Goal: Task Accomplishment & Management: Use online tool/utility

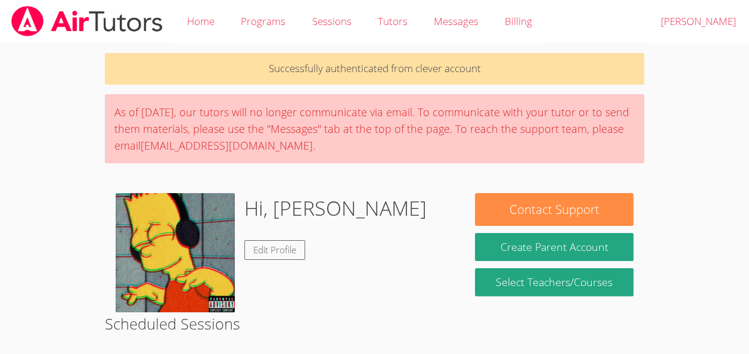
click at [706, 248] on body "Home Programs Sessions Tutors Messages Billing Logout Oliver Successfully authe…" at bounding box center [374, 177] width 749 height 354
click at [727, 215] on body "Home Programs Sessions Tutors Messages Billing Logout Oliver Successfully authe…" at bounding box center [374, 177] width 749 height 354
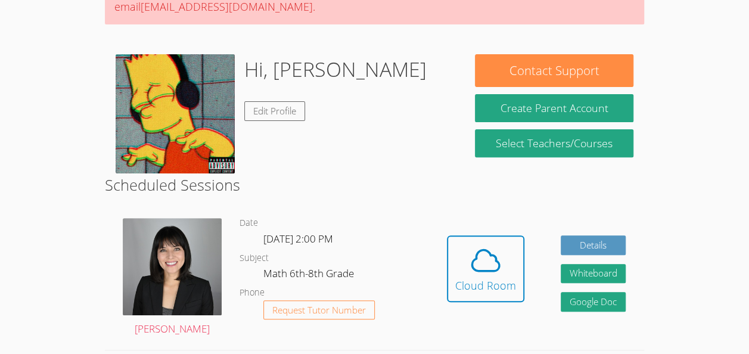
scroll to position [141, 0]
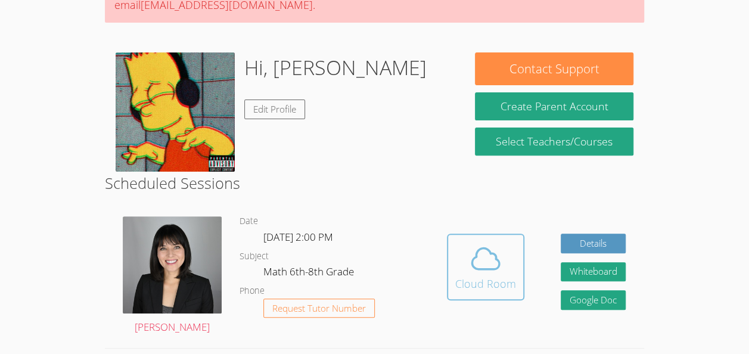
click at [515, 258] on button "Cloud Room" at bounding box center [485, 267] width 77 height 67
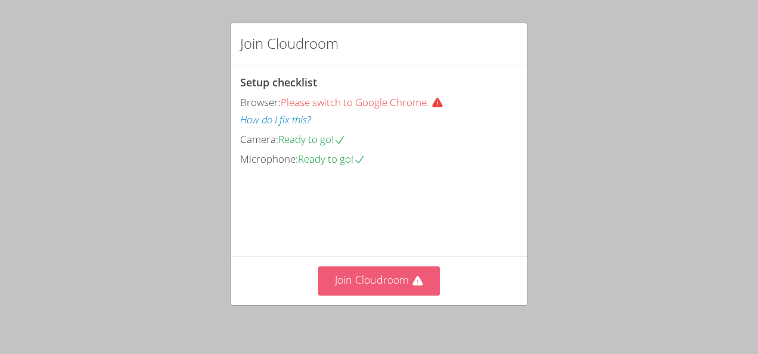
click at [356, 282] on button "Join Cloudroom" at bounding box center [379, 280] width 122 height 29
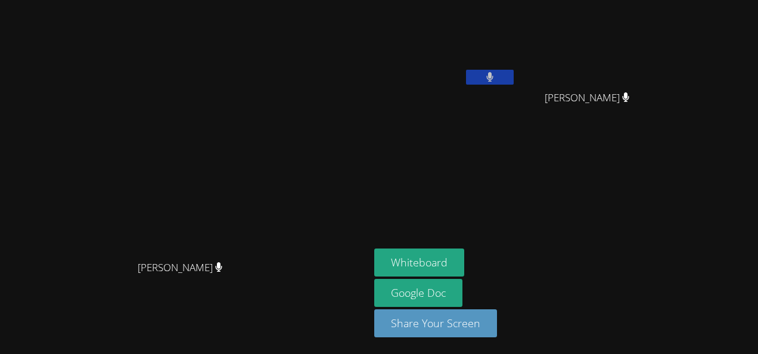
click at [486, 75] on icon at bounding box center [489, 77] width 7 height 10
click at [483, 77] on icon at bounding box center [489, 77] width 13 height 10
click at [486, 77] on icon at bounding box center [489, 77] width 7 height 10
click at [483, 80] on icon at bounding box center [489, 77] width 13 height 10
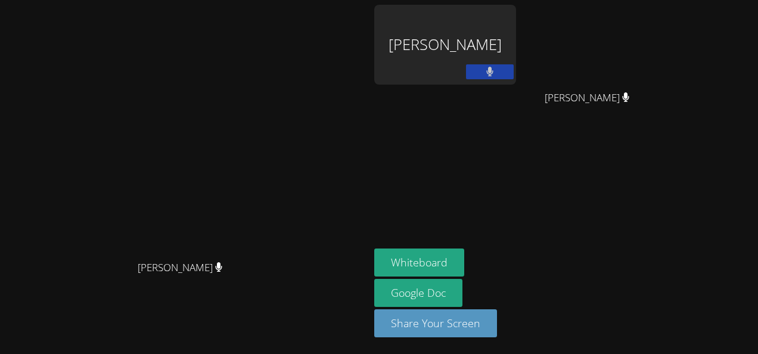
click at [441, 247] on aside "Oliver Alcime Jean Henry Jean Henry Whiteboard Google Doc Share Your Screen" at bounding box center [518, 177] width 298 height 354
click at [443, 257] on button "Whiteboard" at bounding box center [419, 262] width 90 height 28
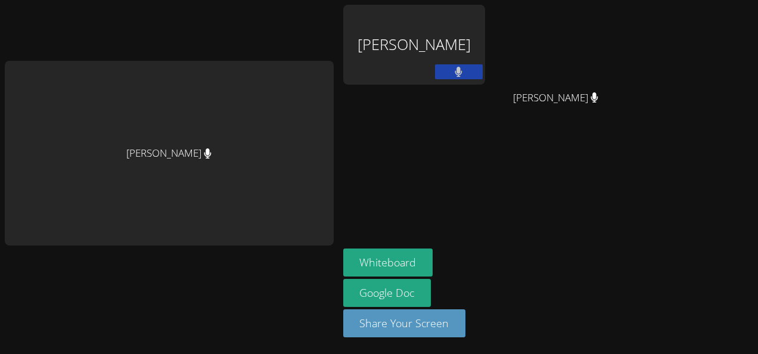
click at [474, 231] on aside "Oliver Alcime Jean Henry Jean Henry Whiteboard Google Doc Share Your Screen" at bounding box center [487, 177] width 298 height 354
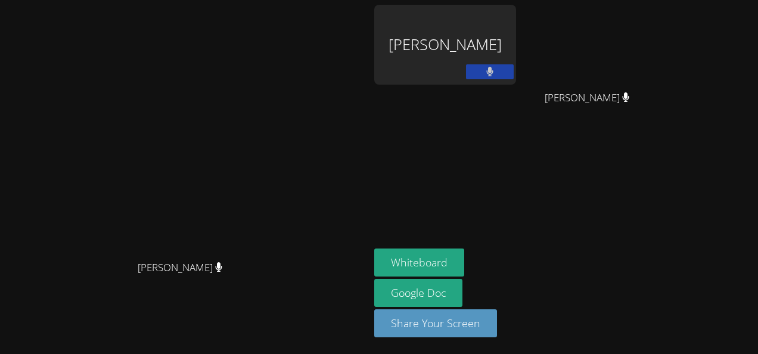
click at [490, 76] on icon at bounding box center [490, 72] width 8 height 10
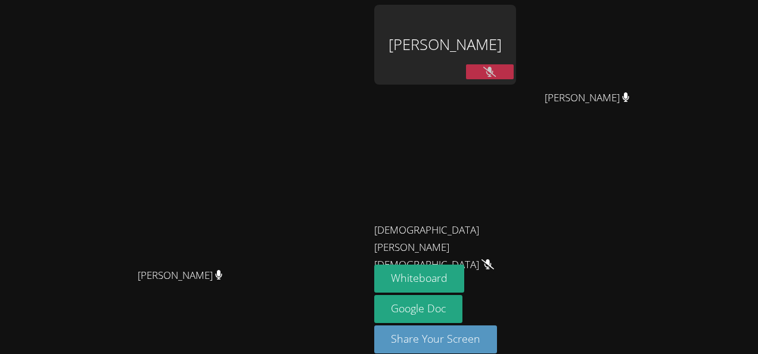
click at [514, 73] on button at bounding box center [490, 71] width 48 height 15
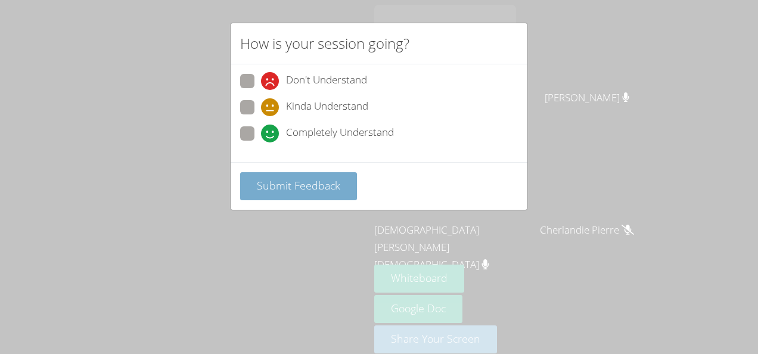
click at [300, 181] on span "Submit Feedback" at bounding box center [298, 185] width 83 height 14
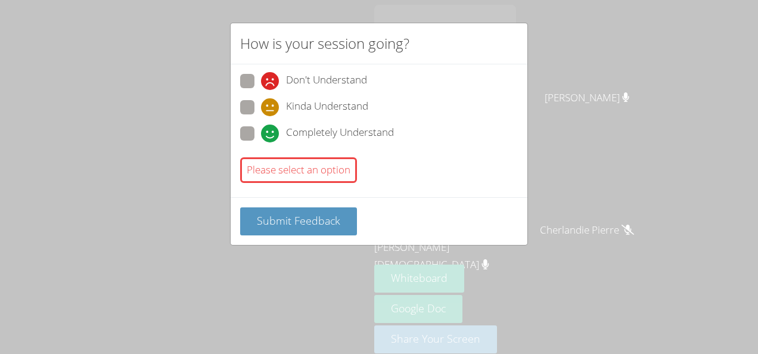
click at [261, 142] on span at bounding box center [261, 142] width 0 height 0
click at [261, 136] on input "Completely Understand" at bounding box center [266, 131] width 10 height 10
radio input "true"
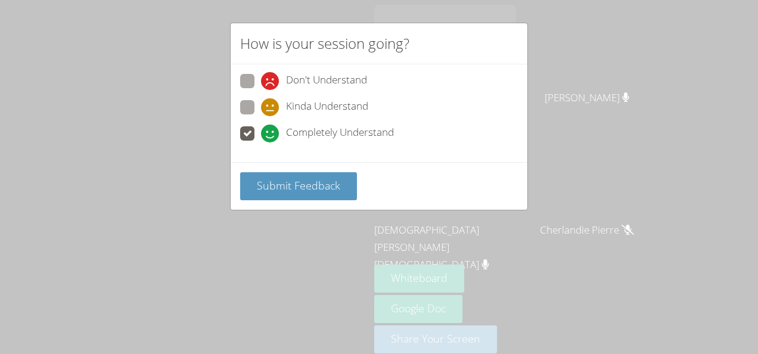
click at [265, 198] on div "Submit Feedback" at bounding box center [379, 186] width 297 height 48
click at [266, 195] on button "Submit Feedback" at bounding box center [298, 186] width 117 height 28
